Goal: Information Seeking & Learning: Learn about a topic

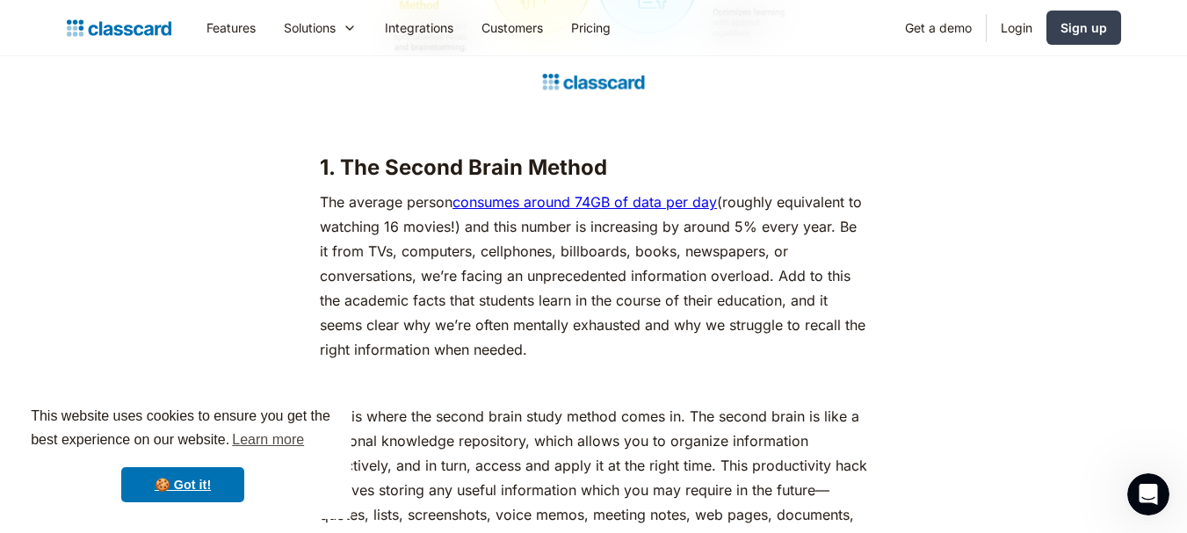
drag, startPoint x: 206, startPoint y: 198, endPoint x: 305, endPoint y: 351, distance: 182.3
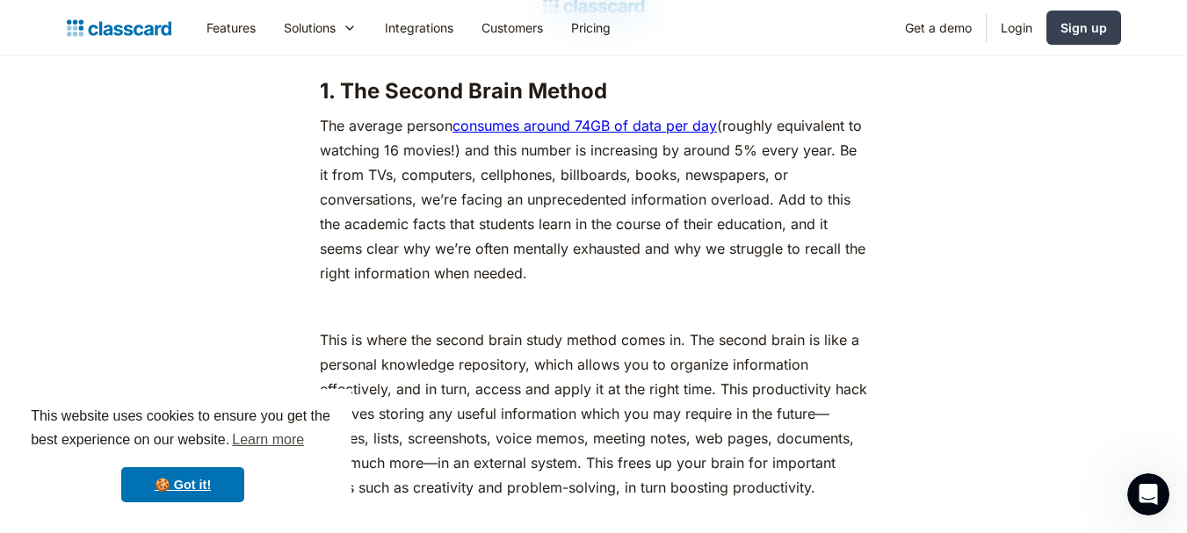
drag, startPoint x: 279, startPoint y: 209, endPoint x: 269, endPoint y: 115, distance: 94.6
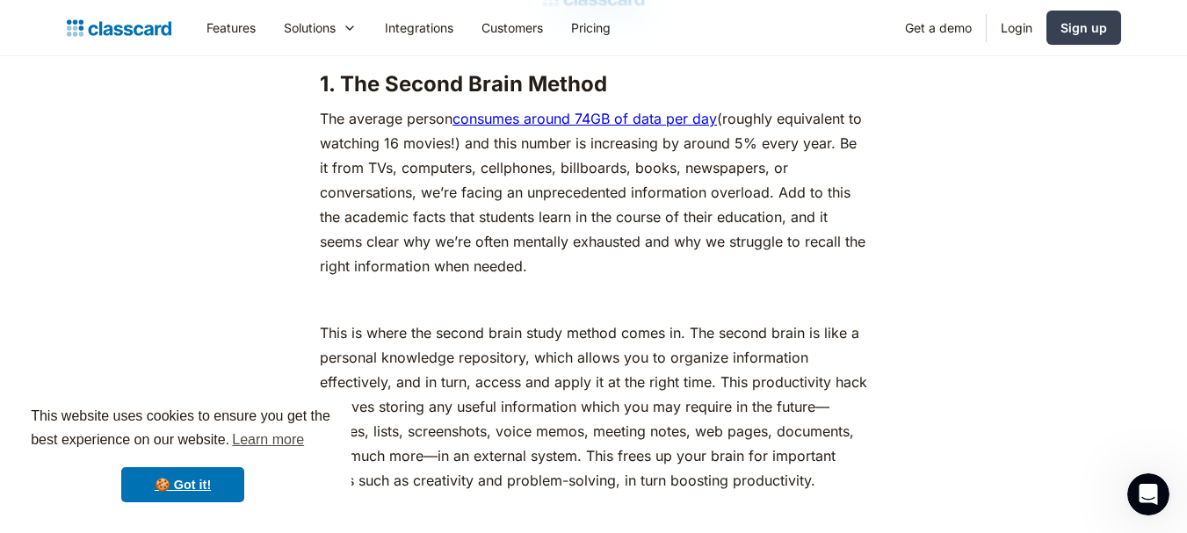
scroll to position [2340, 0]
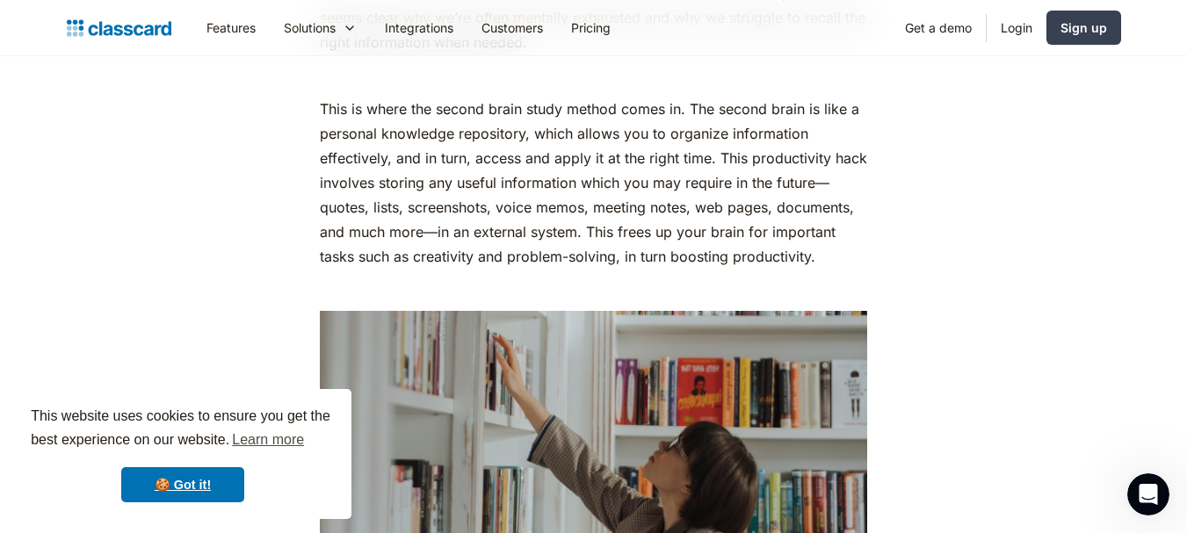
drag, startPoint x: 321, startPoint y: 143, endPoint x: 376, endPoint y: 204, distance: 82.1
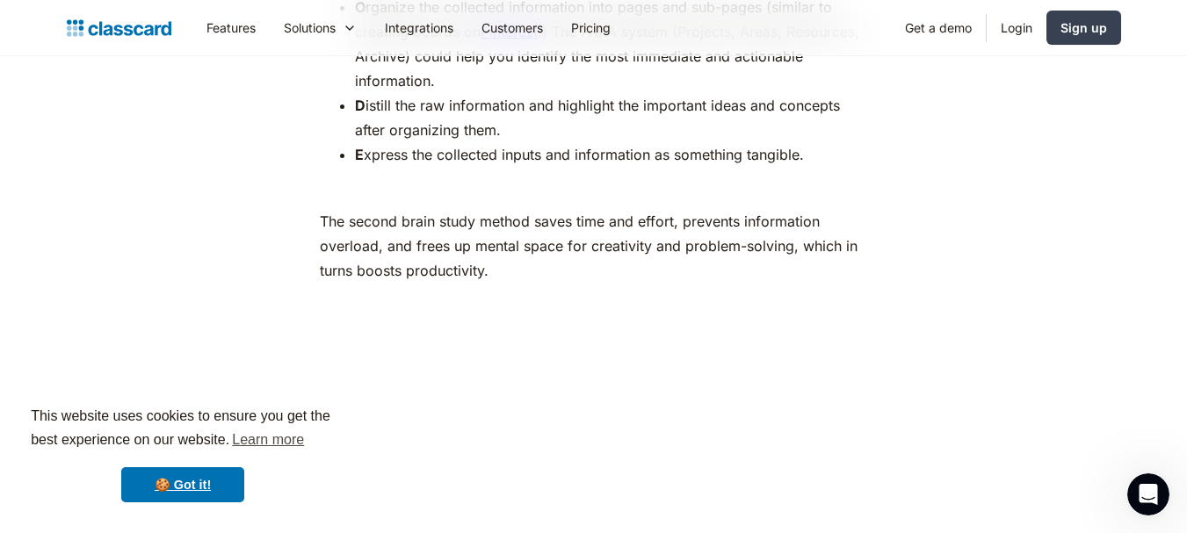
drag, startPoint x: 286, startPoint y: 178, endPoint x: 257, endPoint y: 467, distance: 290.4
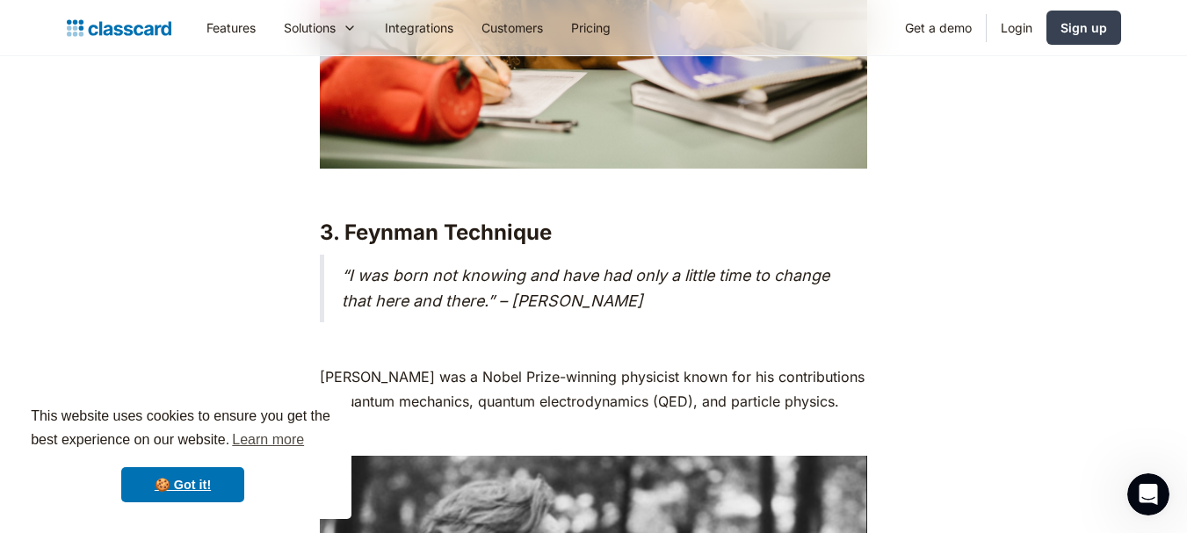
scroll to position [4780, 0]
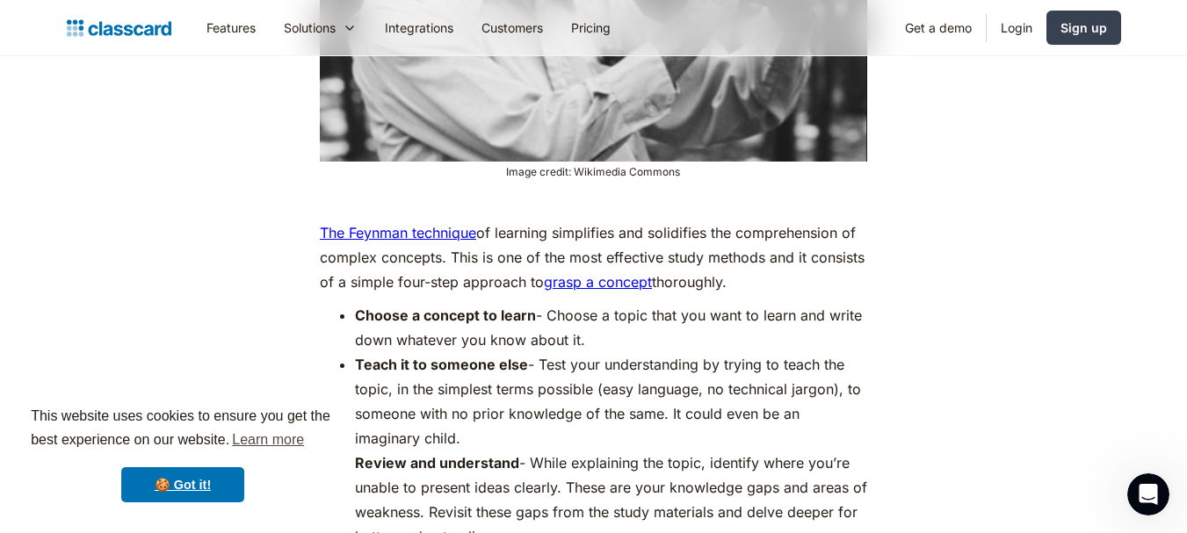
drag, startPoint x: 223, startPoint y: 177, endPoint x: 250, endPoint y: 219, distance: 49.0
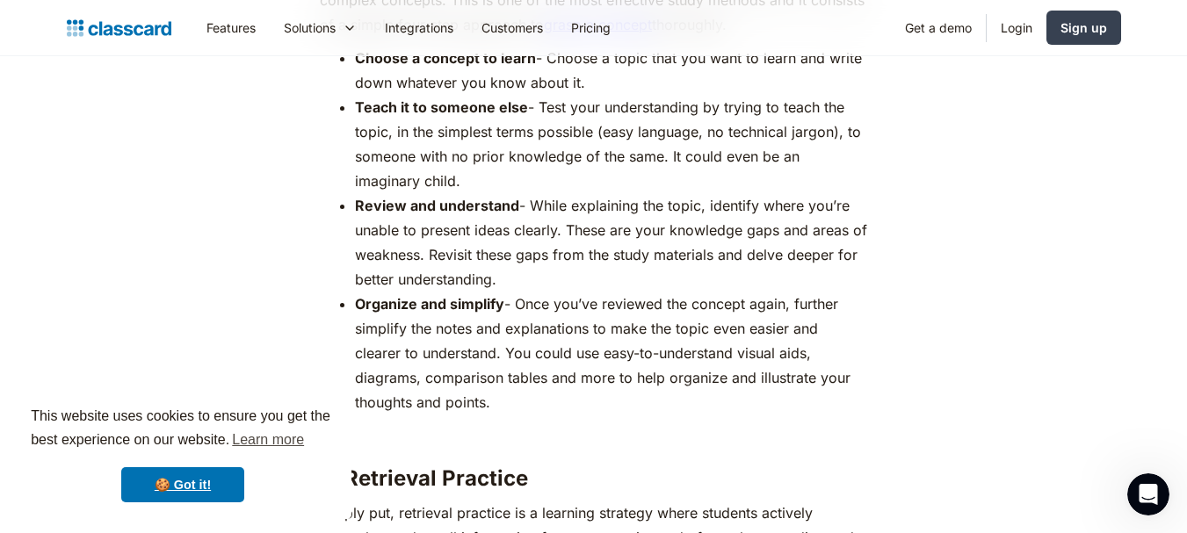
scroll to position [5766, 0]
drag, startPoint x: 249, startPoint y: 199, endPoint x: 208, endPoint y: 213, distance: 42.5
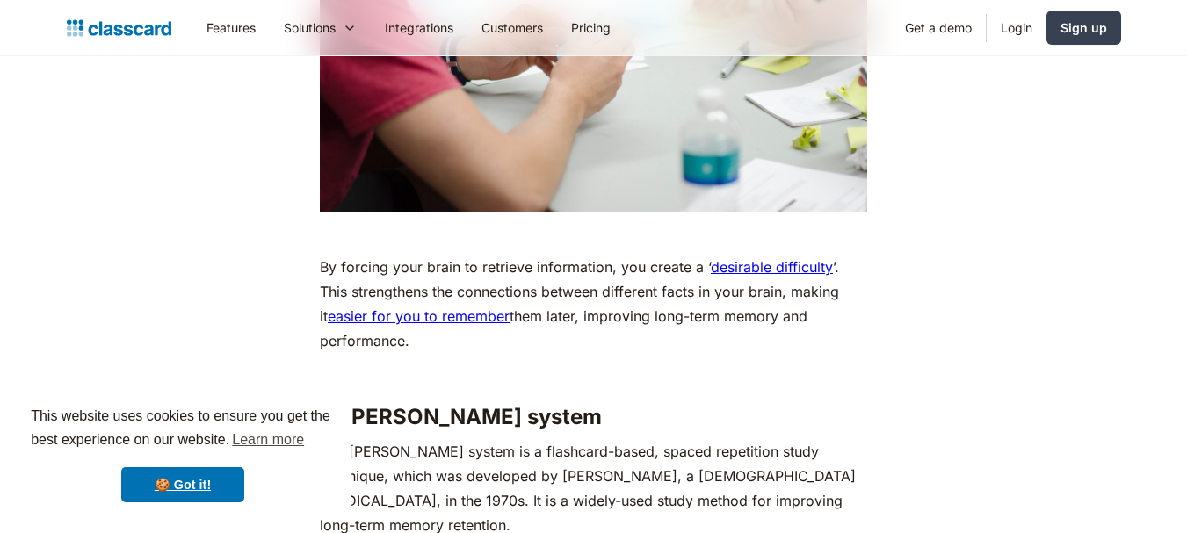
drag, startPoint x: 536, startPoint y: 268, endPoint x: 630, endPoint y: 336, distance: 116.3
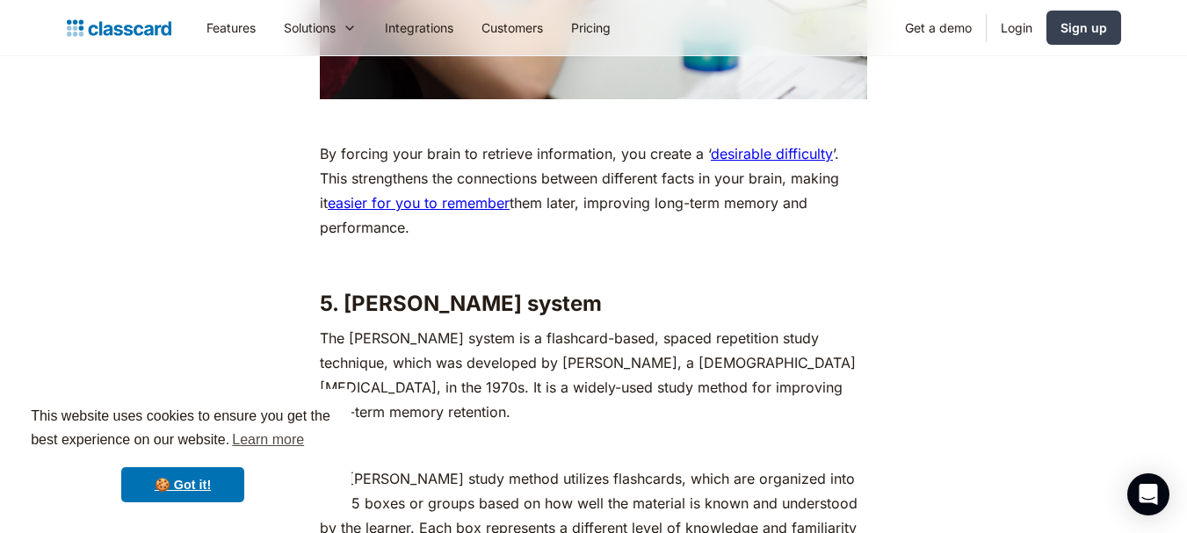
scroll to position [6894, 0]
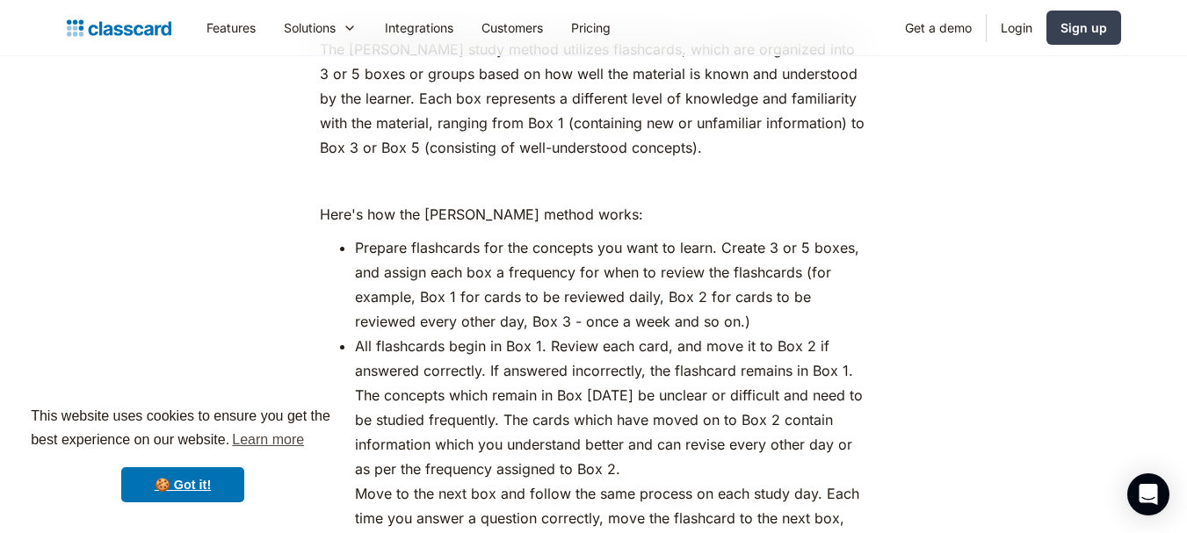
drag, startPoint x: 655, startPoint y: 532, endPoint x: 556, endPoint y: 568, distance: 105.6
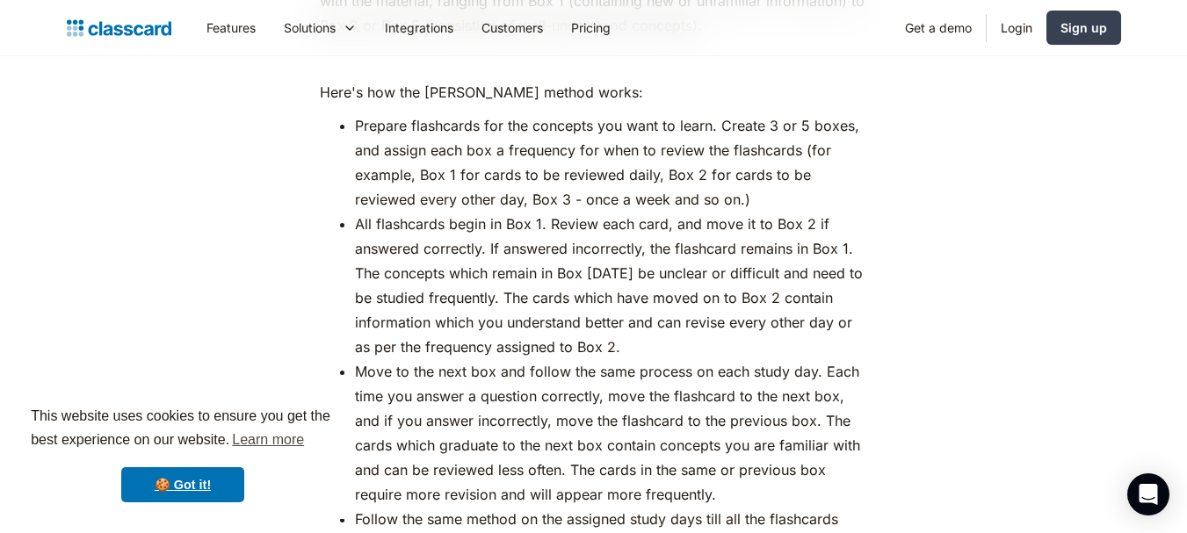
drag, startPoint x: 543, startPoint y: 181, endPoint x: 553, endPoint y: 266, distance: 85.8
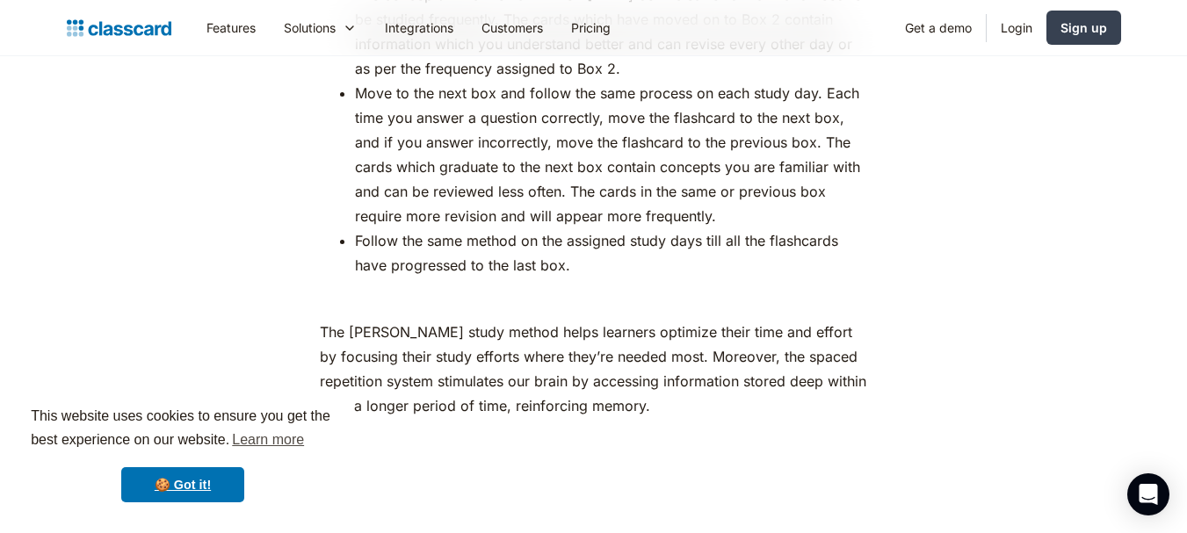
drag, startPoint x: 552, startPoint y: 196, endPoint x: 510, endPoint y: 267, distance: 82.7
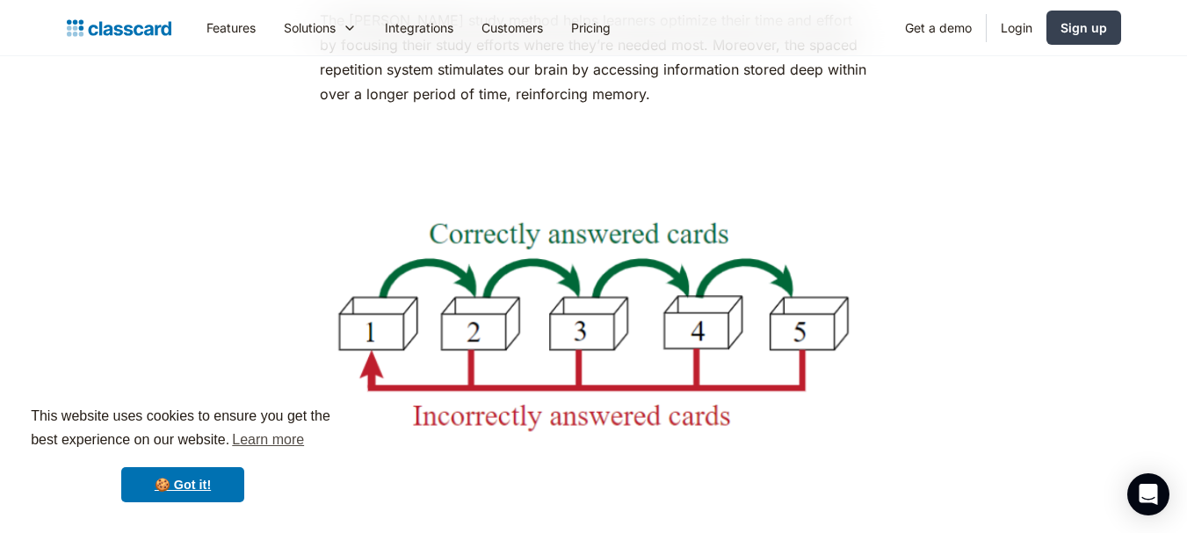
drag, startPoint x: 263, startPoint y: 224, endPoint x: 280, endPoint y: 326, distance: 103.4
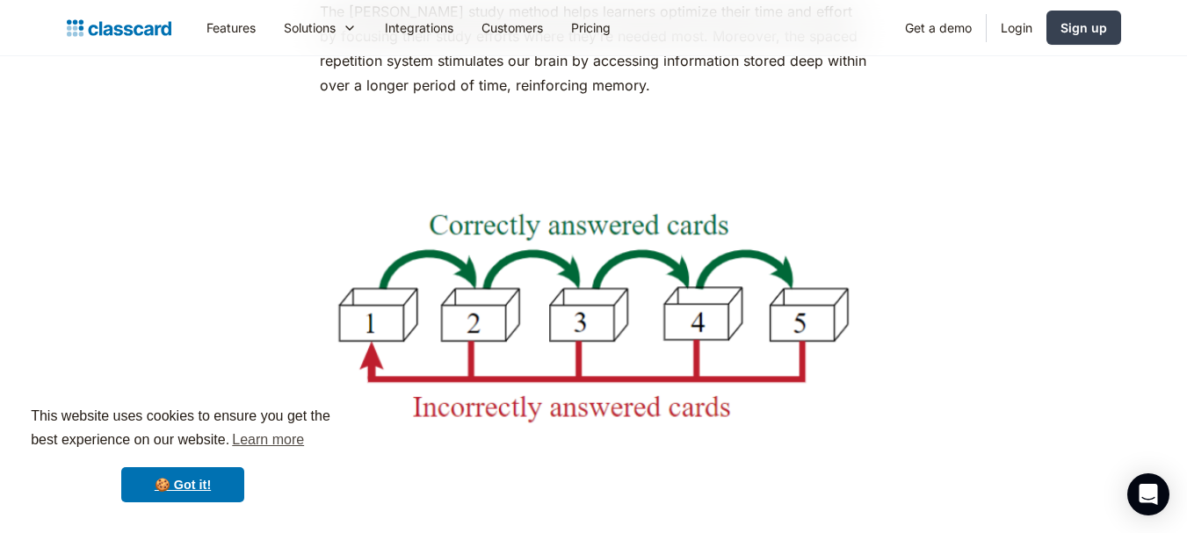
drag, startPoint x: 264, startPoint y: 268, endPoint x: 262, endPoint y: 201, distance: 66.8
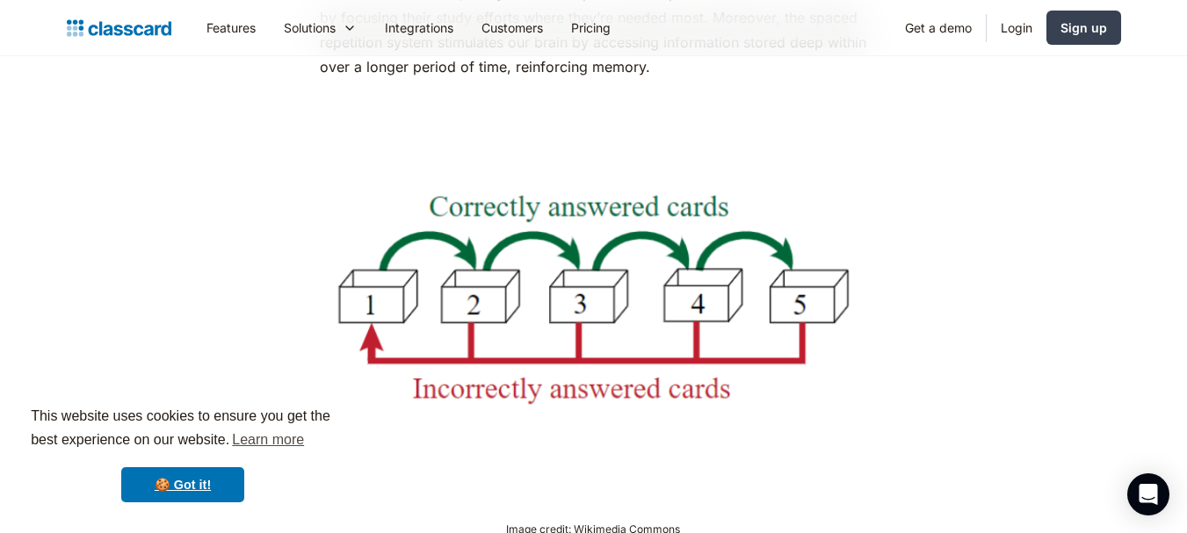
drag, startPoint x: 266, startPoint y: 207, endPoint x: 340, endPoint y: 335, distance: 147.2
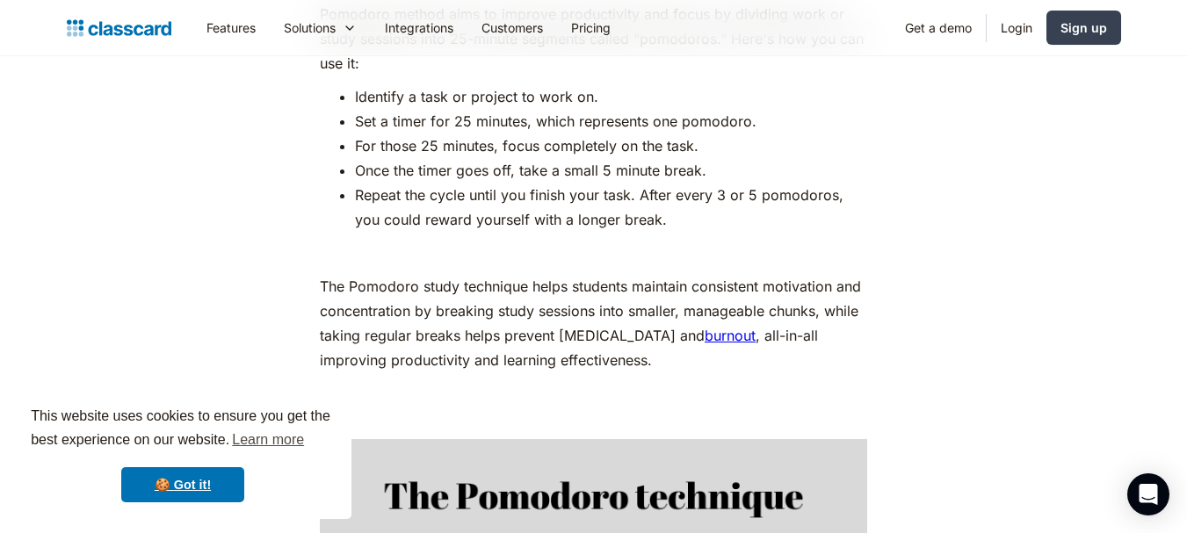
drag, startPoint x: 301, startPoint y: 209, endPoint x: 352, endPoint y: 342, distance: 142.1
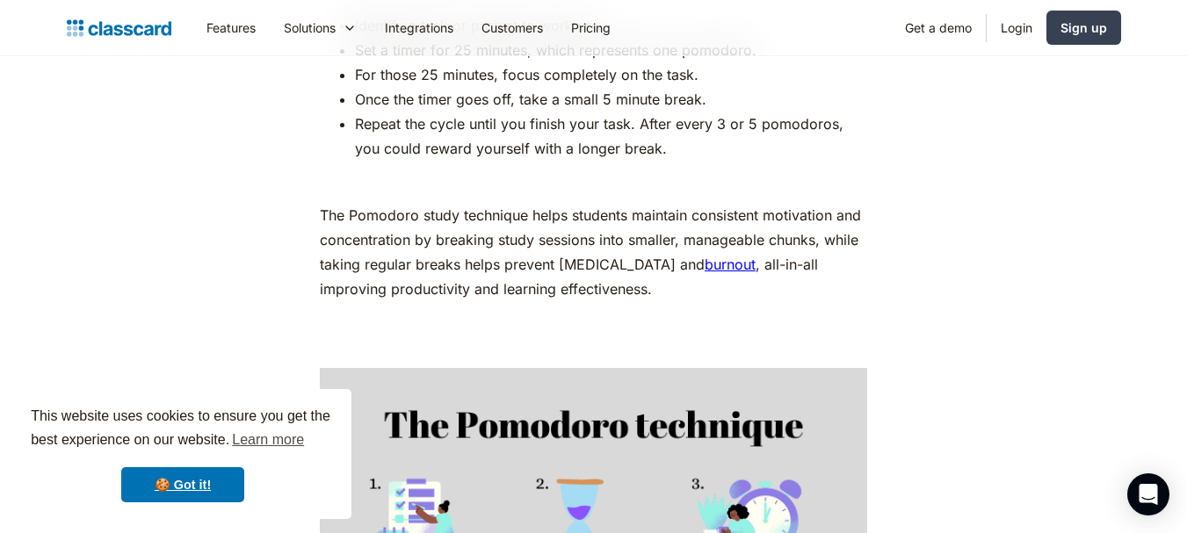
drag, startPoint x: 322, startPoint y: 198, endPoint x: 366, endPoint y: 333, distance: 142.2
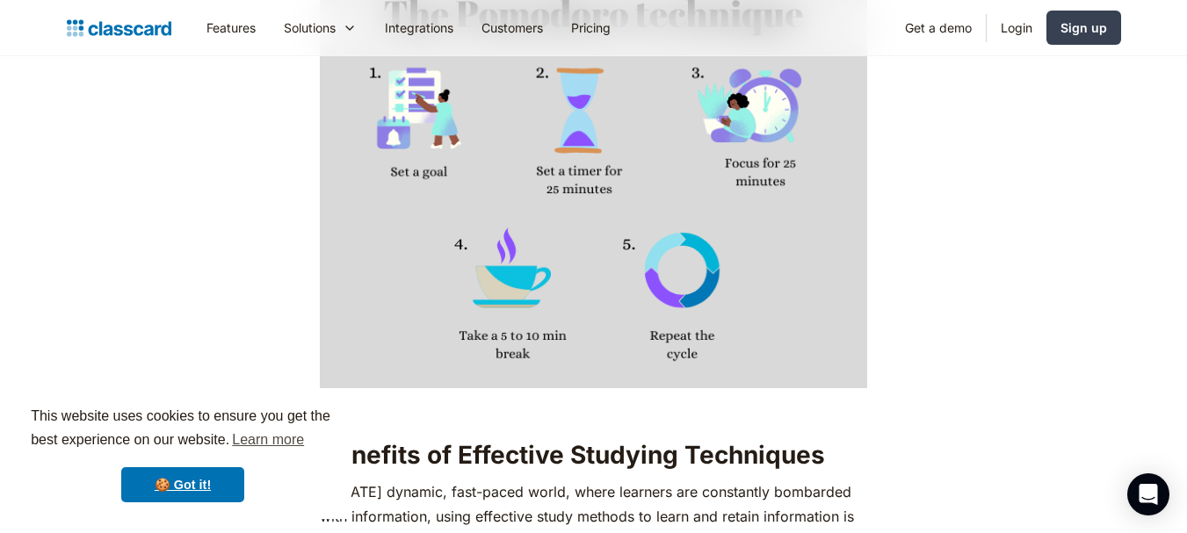
drag, startPoint x: 300, startPoint y: 241, endPoint x: 286, endPoint y: 347, distance: 107.1
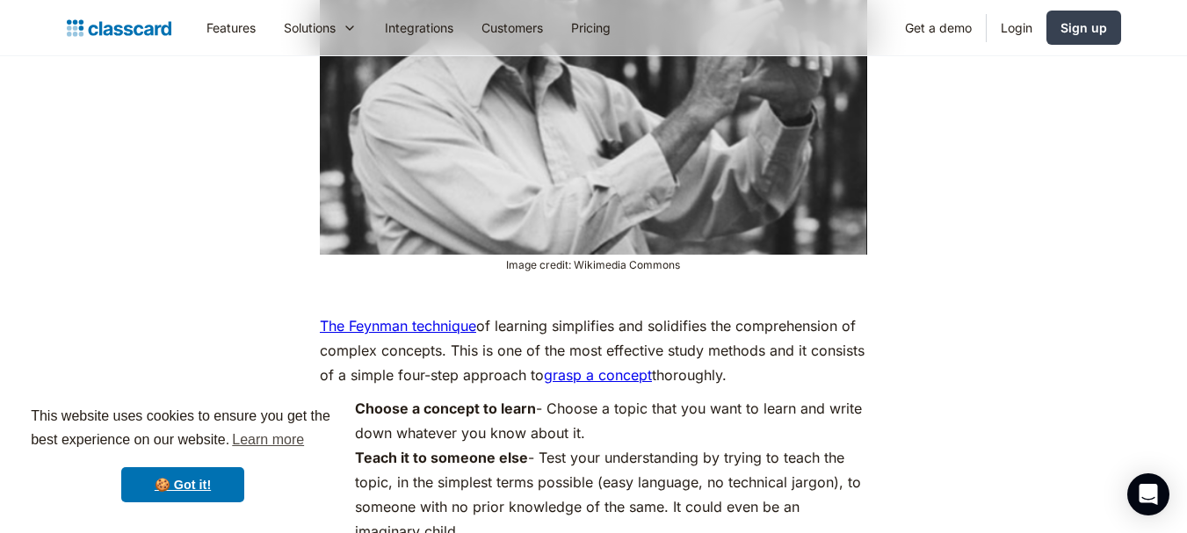
drag, startPoint x: 269, startPoint y: 207, endPoint x: 276, endPoint y: -74, distance: 281.2
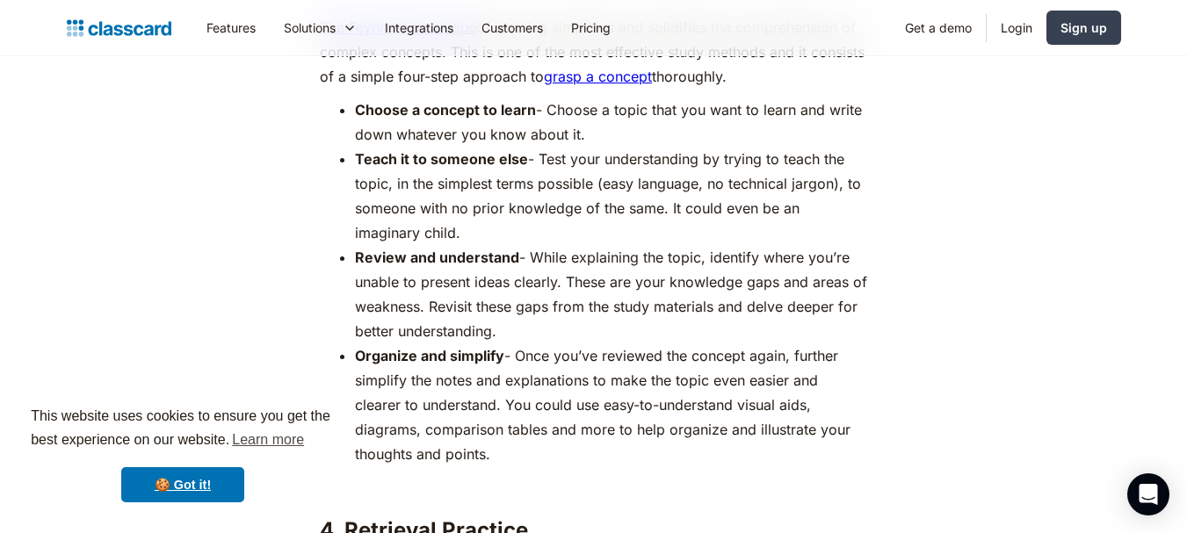
scroll to position [5800, 0]
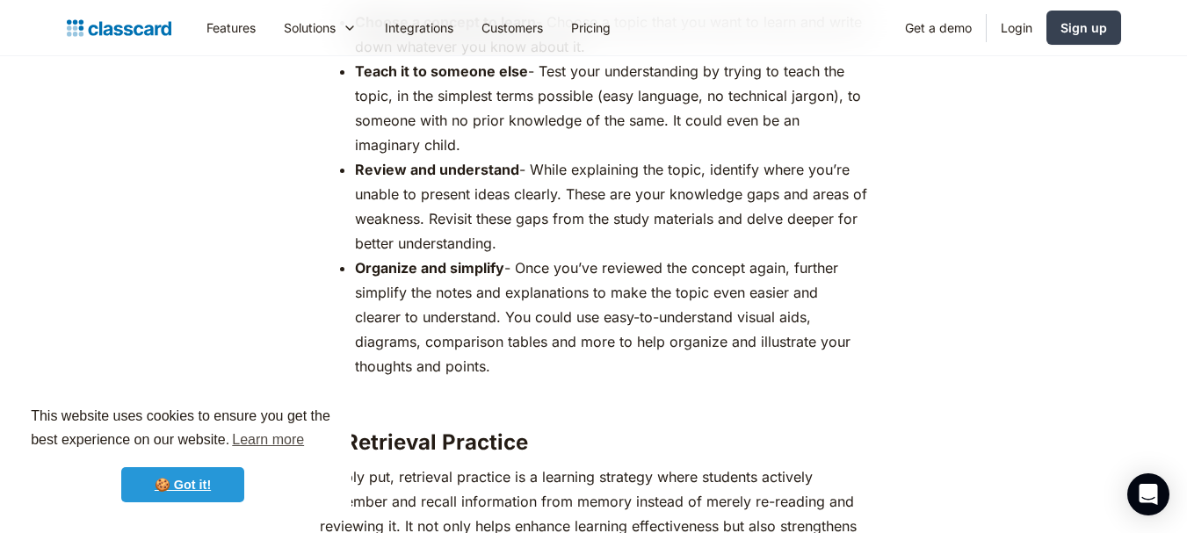
click at [213, 488] on link "🍪 Got it!" at bounding box center [182, 484] width 123 height 35
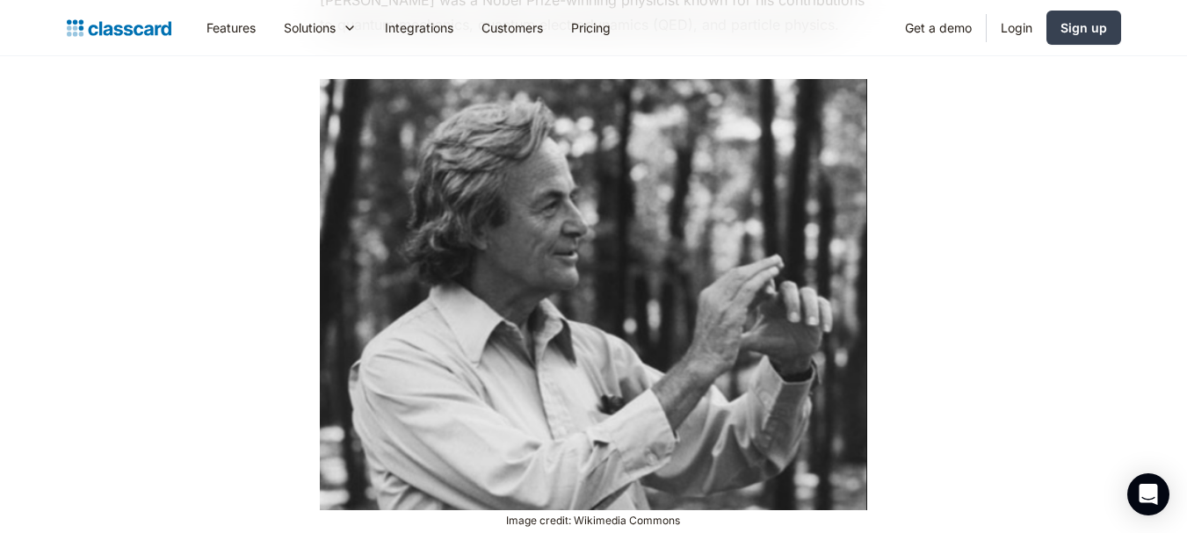
drag, startPoint x: 662, startPoint y: 465, endPoint x: 612, endPoint y: 317, distance: 155.6
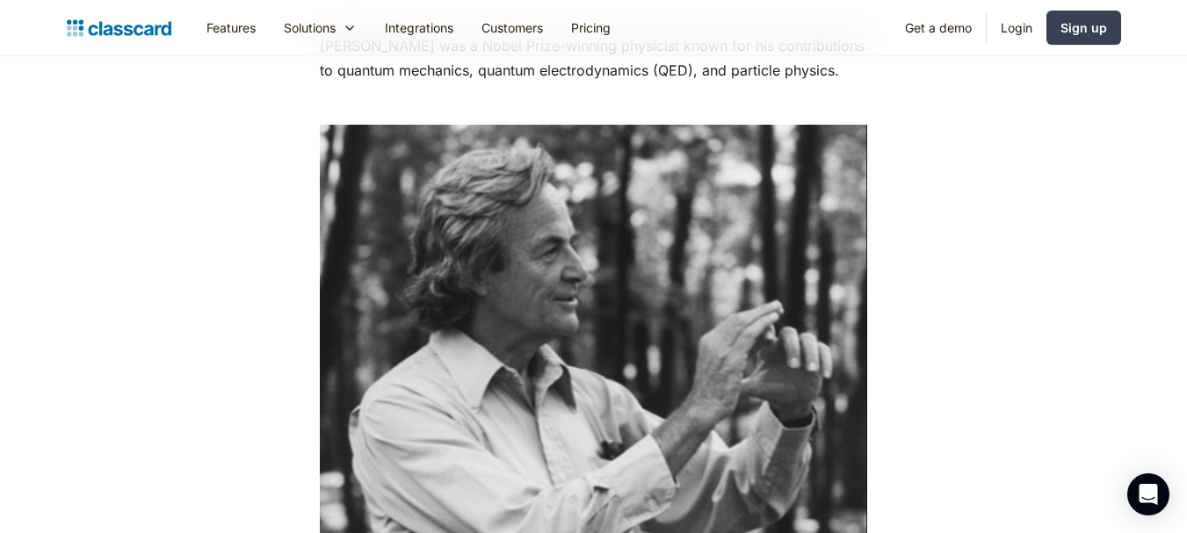
drag, startPoint x: 629, startPoint y: 311, endPoint x: 416, endPoint y: 245, distance: 223.4
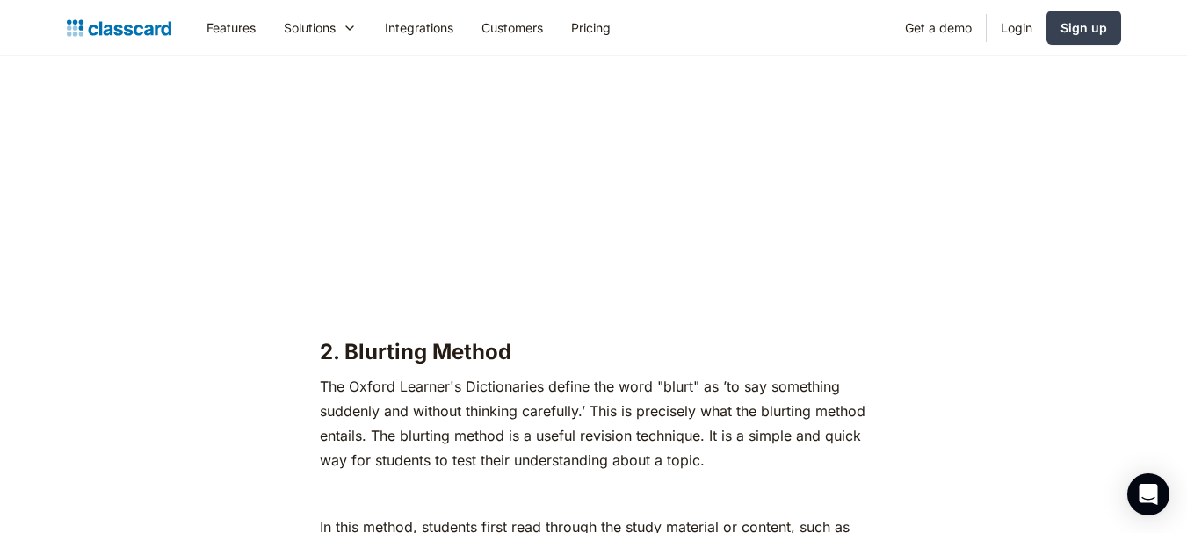
scroll to position [3623, 0]
drag, startPoint x: 646, startPoint y: 255, endPoint x: 619, endPoint y: 262, distance: 28.1
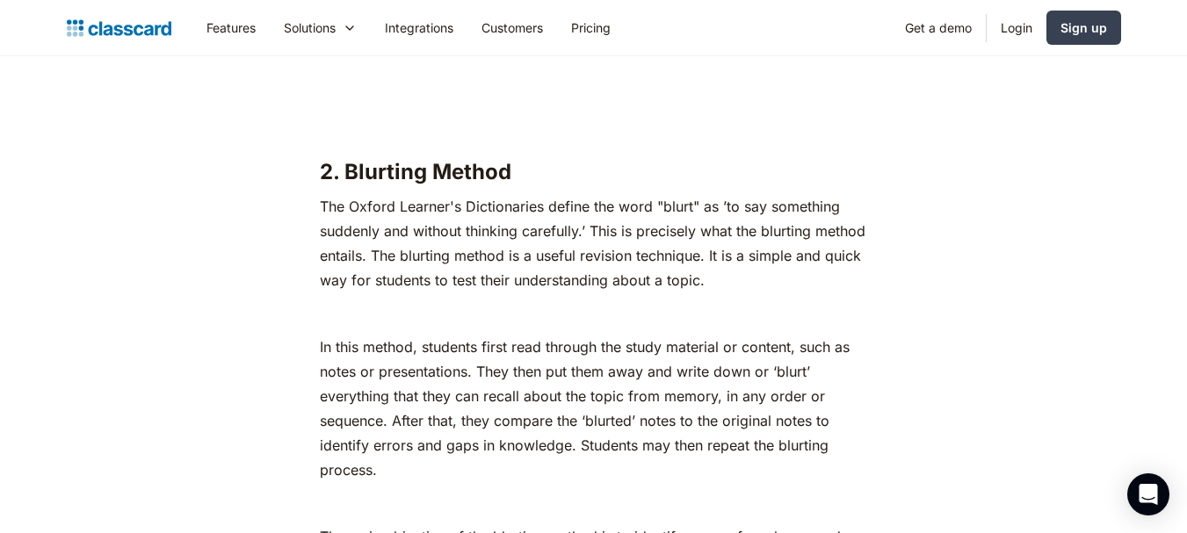
scroll to position [3807, 0]
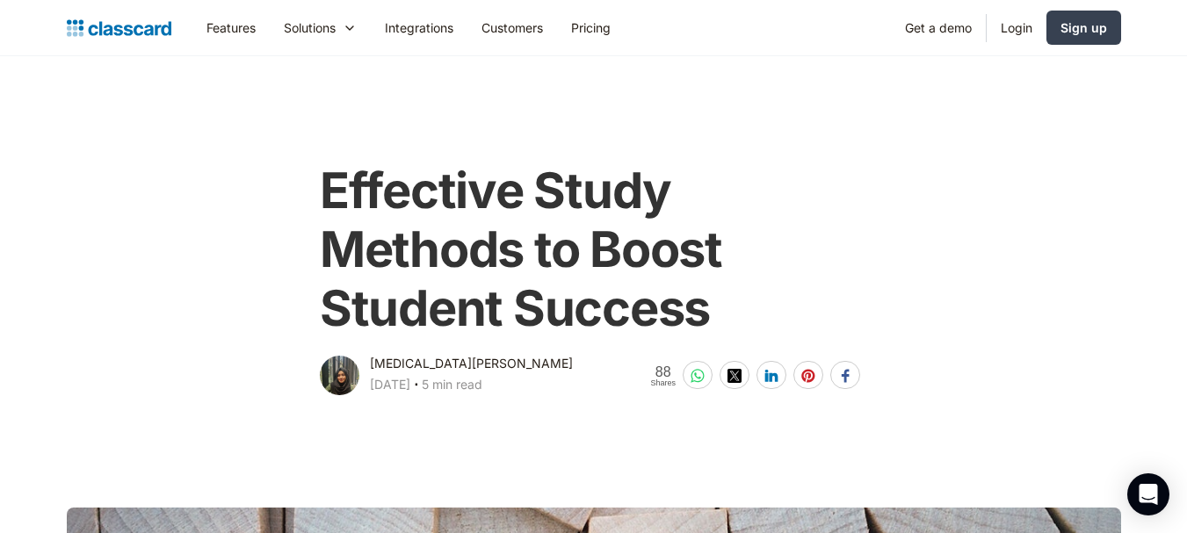
scroll to position [3807, 0]
